Goal: Find specific page/section: Locate a particular part of the current website

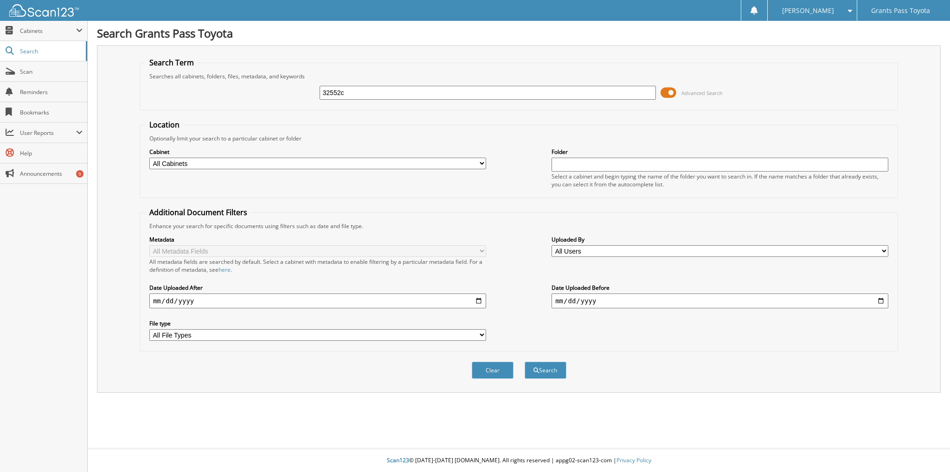
type input "32552c"
click at [525, 362] on button "Search" at bounding box center [546, 370] width 42 height 17
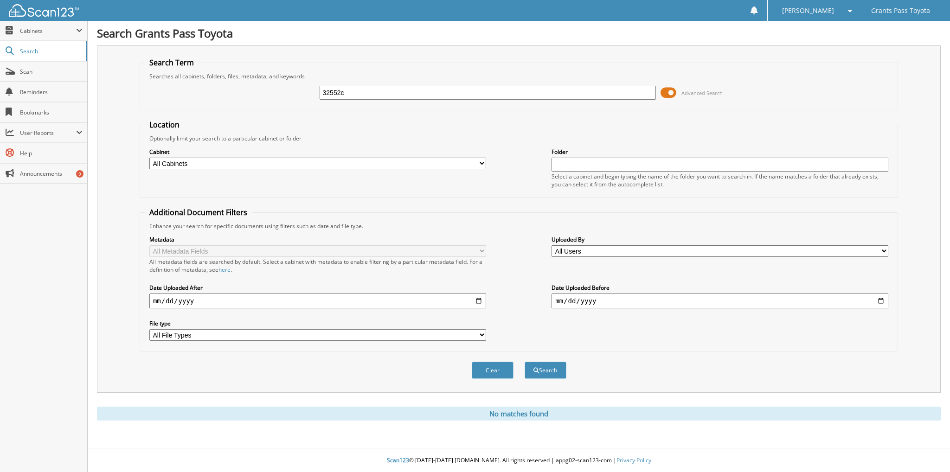
click at [359, 89] on input "32552c" at bounding box center [488, 93] width 337 height 14
type input "32552x"
click at [525, 362] on button "Search" at bounding box center [546, 370] width 42 height 17
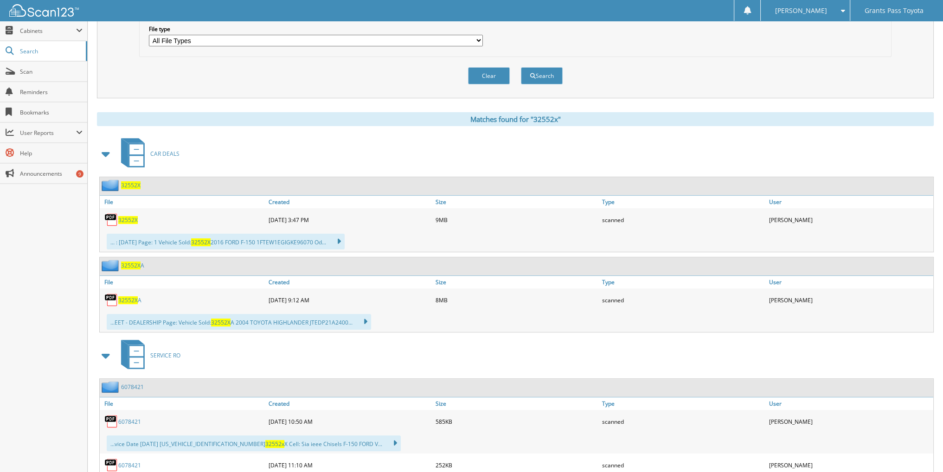
scroll to position [278, 0]
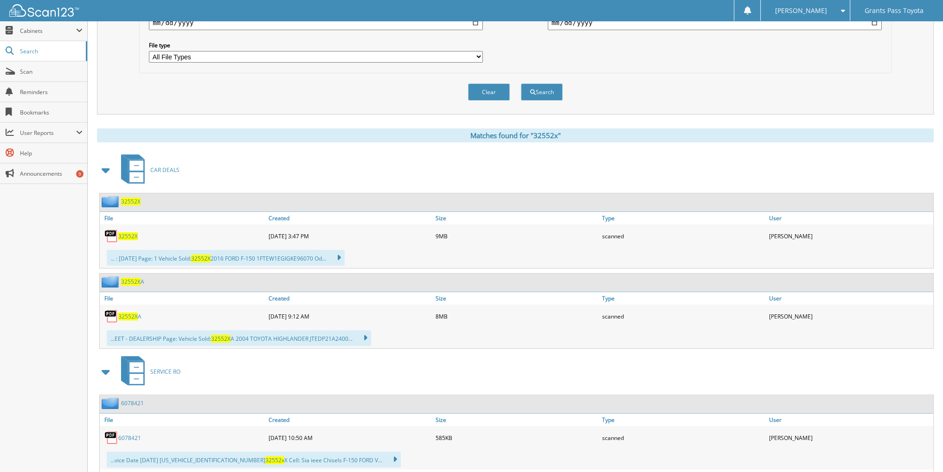
click at [111, 229] on img at bounding box center [111, 236] width 14 height 14
click at [129, 232] on span "32552X" at bounding box center [127, 236] width 19 height 8
